Goal: Information Seeking & Learning: Learn about a topic

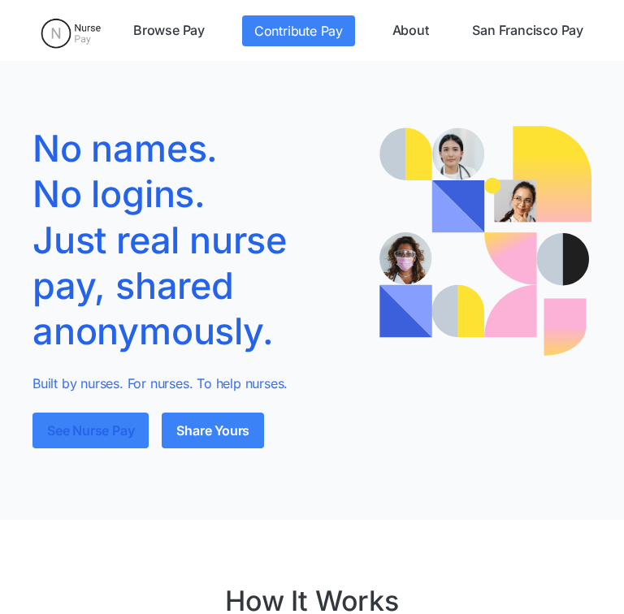
click at [123, 437] on link "See Nurse Pay" at bounding box center [91, 431] width 116 height 36
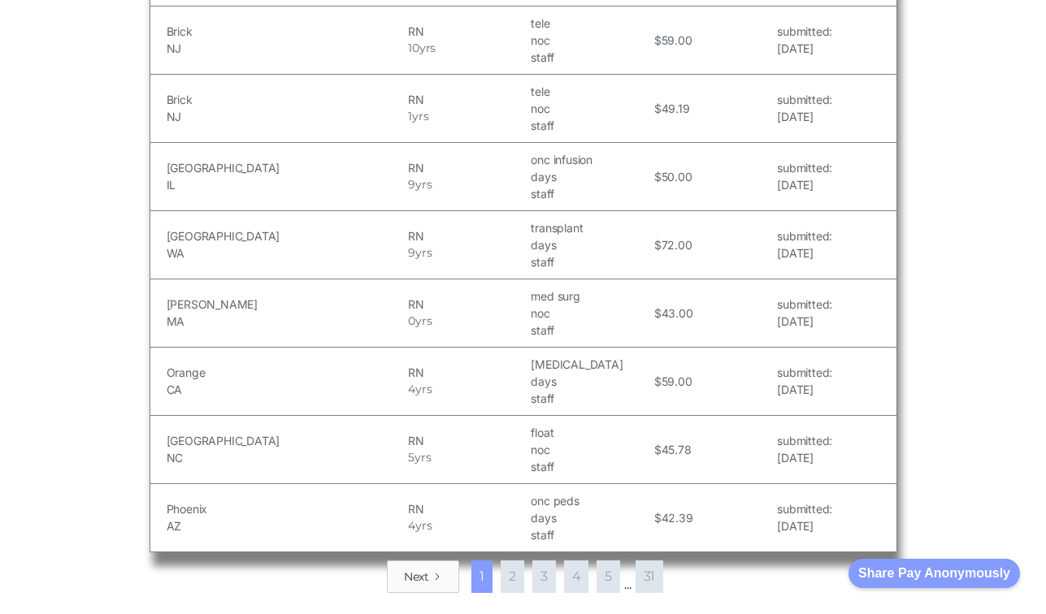
scroll to position [1930, 0]
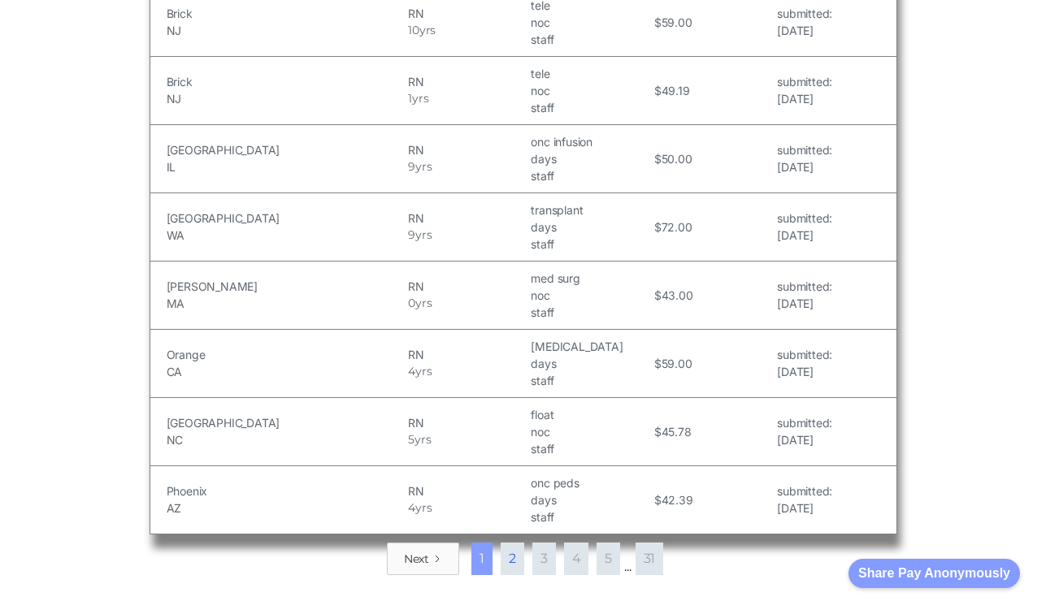
click at [511, 548] on link "2" at bounding box center [513, 559] width 24 height 33
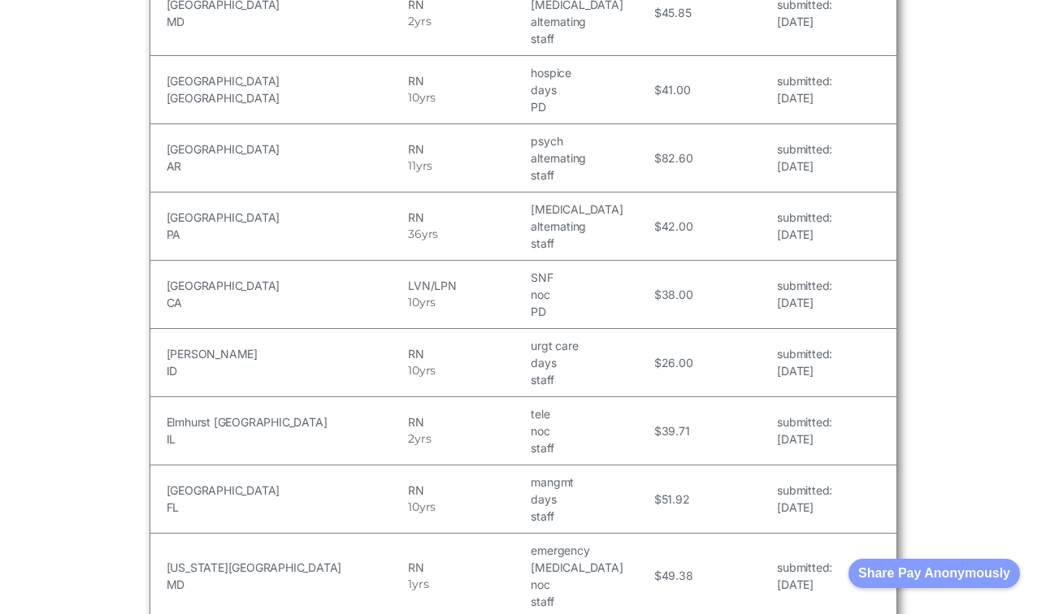
scroll to position [2147, 0]
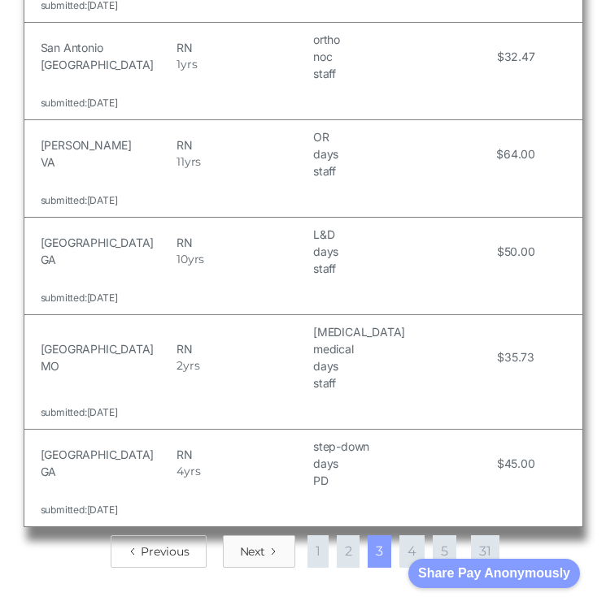
scroll to position [3039, 0]
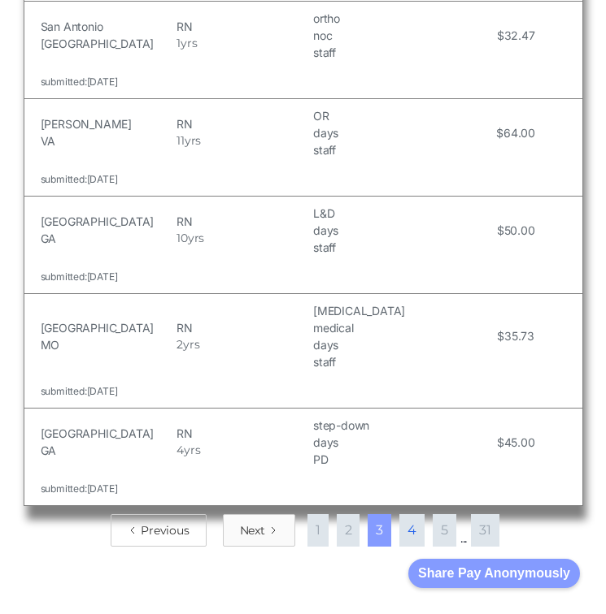
click at [412, 514] on link "4" at bounding box center [411, 530] width 25 height 33
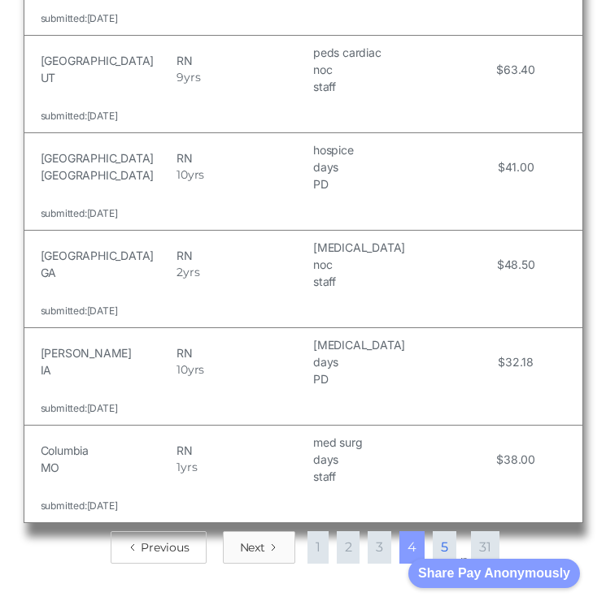
click at [452, 532] on link "5" at bounding box center [444, 548] width 24 height 33
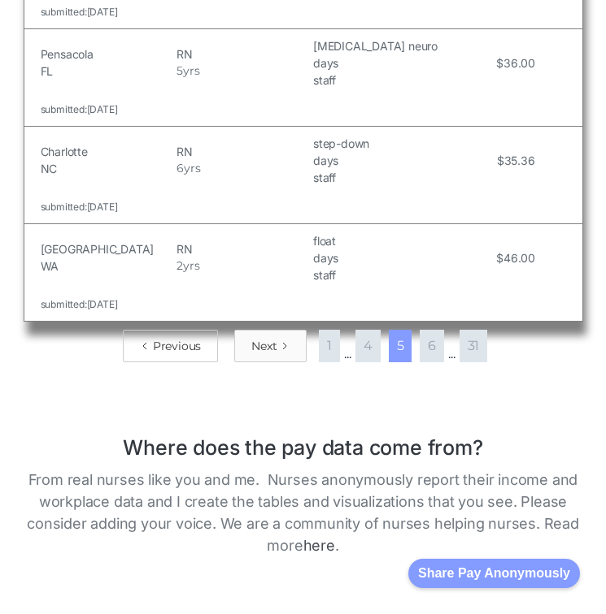
scroll to position [3266, 0]
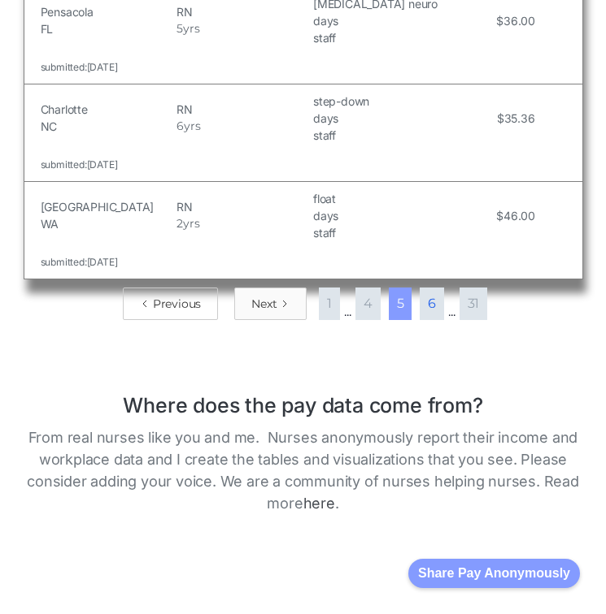
click at [427, 288] on link "6" at bounding box center [431, 304] width 24 height 33
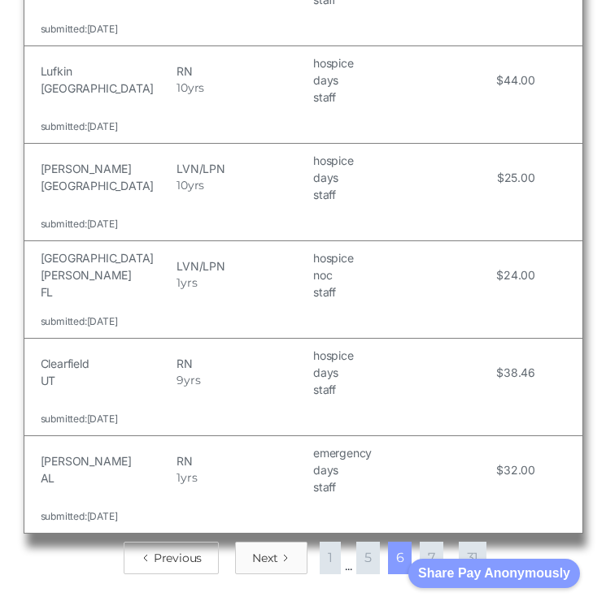
scroll to position [3028, 0]
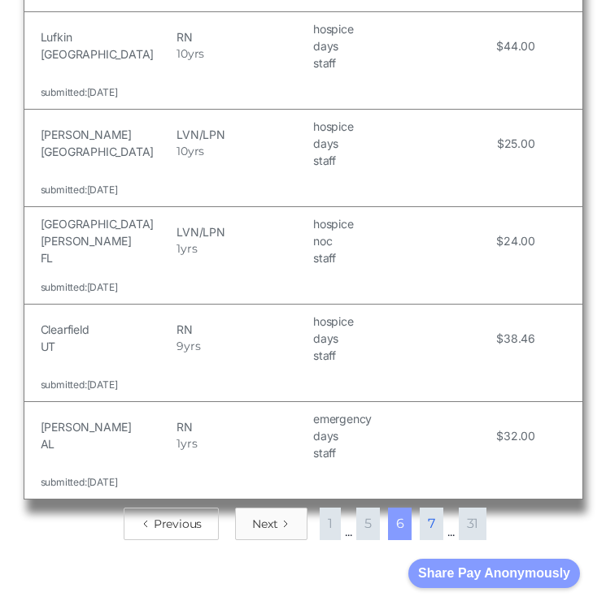
click at [427, 508] on link "7" at bounding box center [431, 524] width 24 height 33
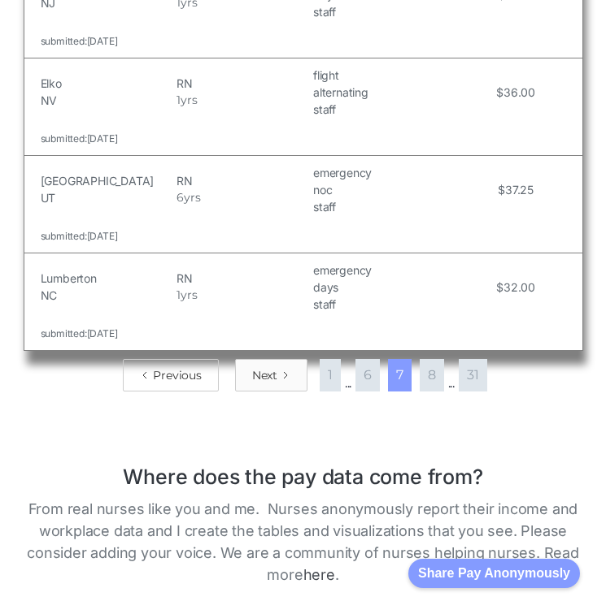
scroll to position [3349, 0]
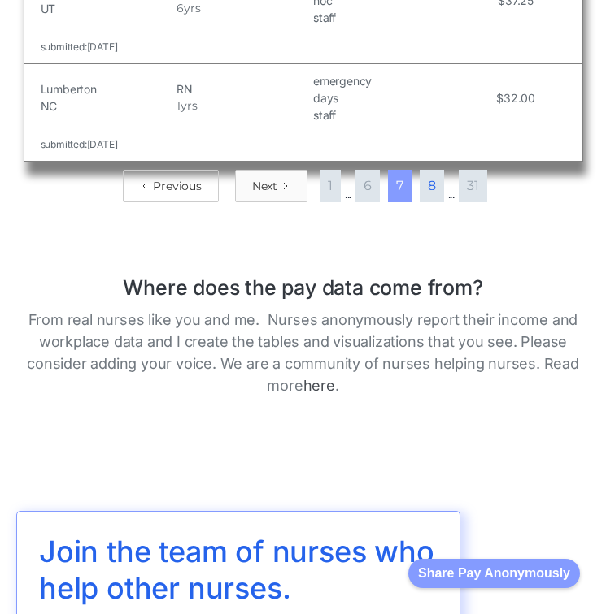
click at [435, 192] on link "8" at bounding box center [431, 186] width 24 height 33
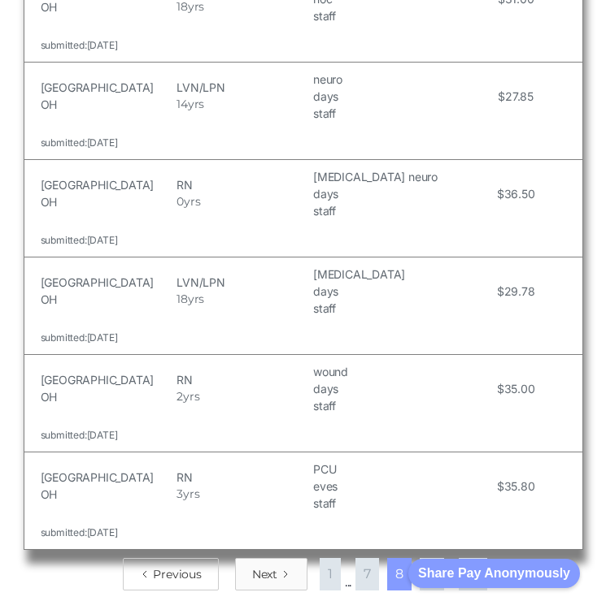
scroll to position [3026, 0]
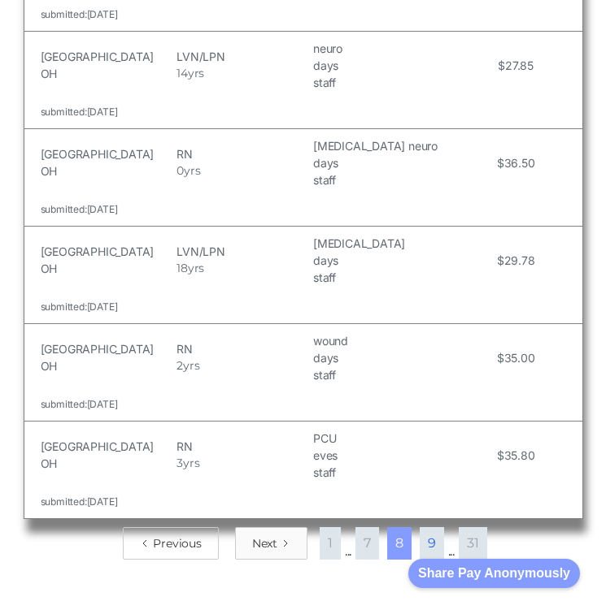
click at [432, 527] on link "9" at bounding box center [431, 543] width 24 height 33
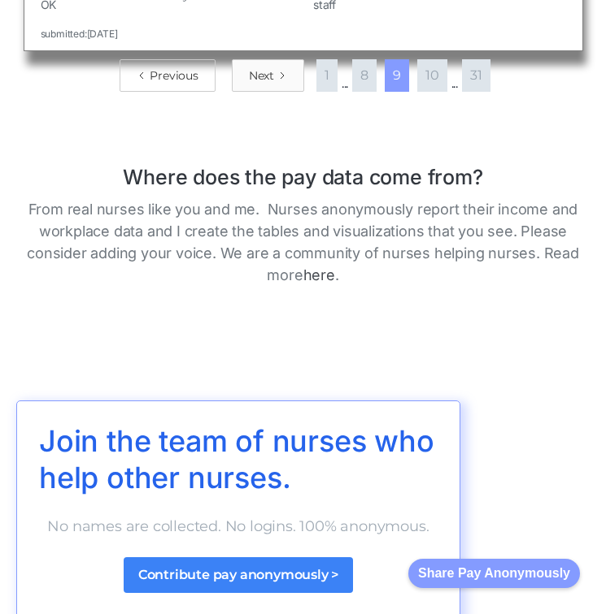
scroll to position [3309, 0]
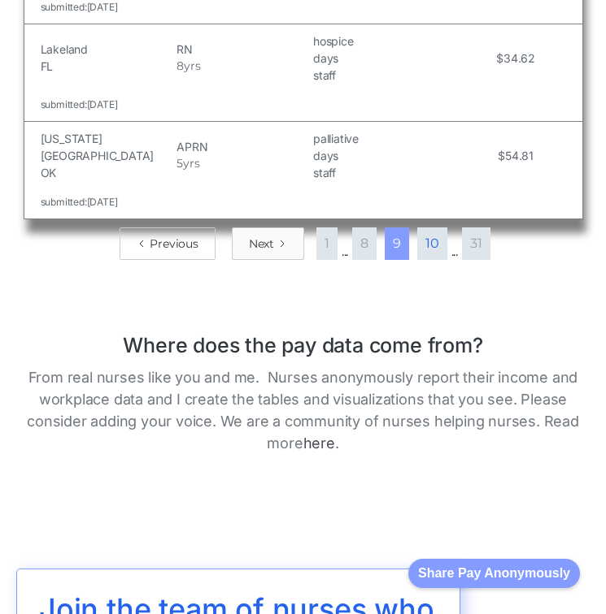
click at [435, 228] on link "10" at bounding box center [432, 244] width 30 height 33
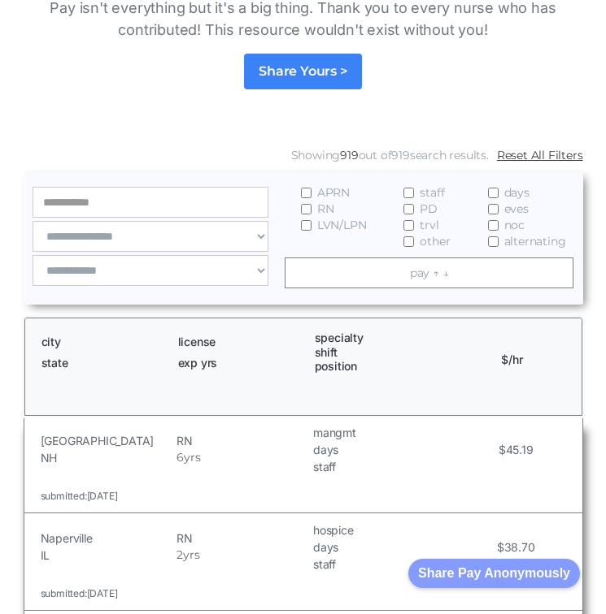
scroll to position [0, 0]
